Goal: Task Accomplishment & Management: Use online tool/utility

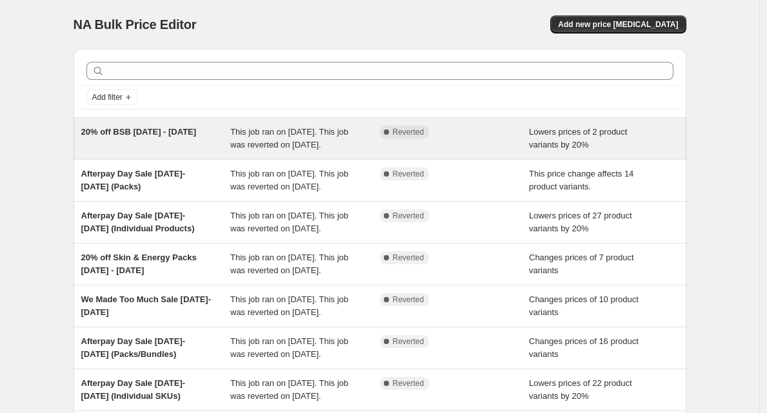
click at [269, 148] on span "This job ran on [DATE]. This job was reverted on [DATE]." at bounding box center [289, 138] width 118 height 23
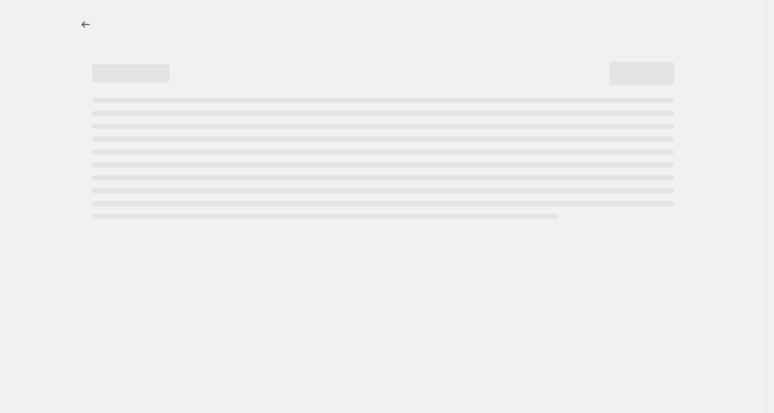
select select "percentage"
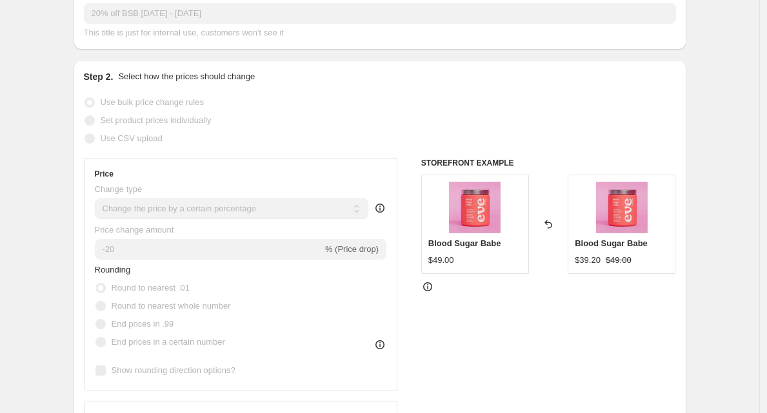
scroll to position [263, 0]
